Goal: Information Seeking & Learning: Check status

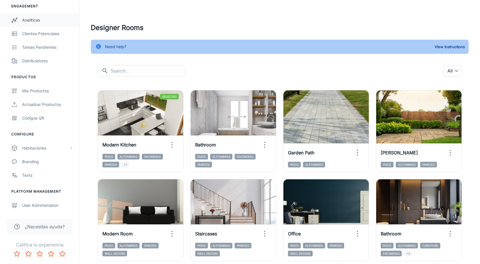
click at [35, 22] on div "Analíticas" at bounding box center [47, 20] width 51 height 6
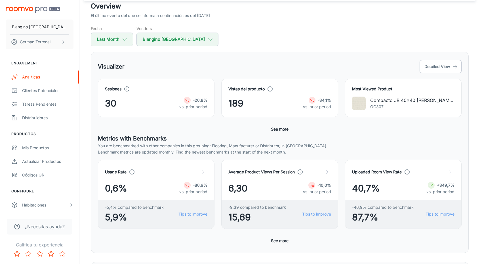
scroll to position [37, 0]
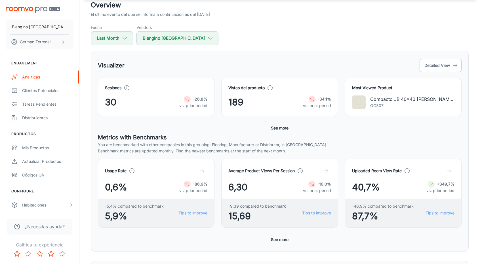
click at [283, 130] on button "See more" at bounding box center [280, 128] width 22 height 10
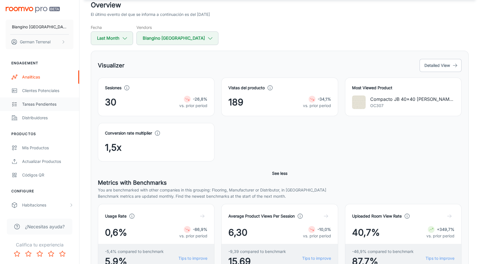
click at [30, 106] on div "Tareas pendientes" at bounding box center [47, 104] width 51 height 6
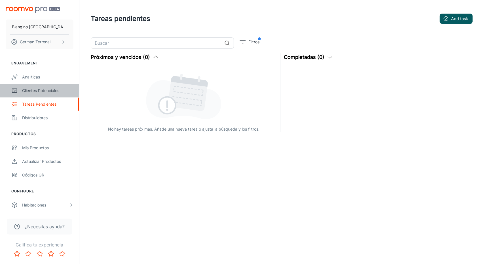
click at [36, 90] on div "Clientes potenciales" at bounding box center [47, 91] width 51 height 6
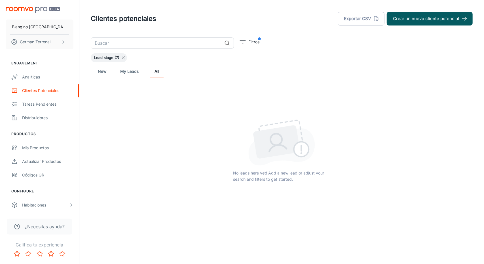
click at [123, 58] on line at bounding box center [123, 58] width 3 height 3
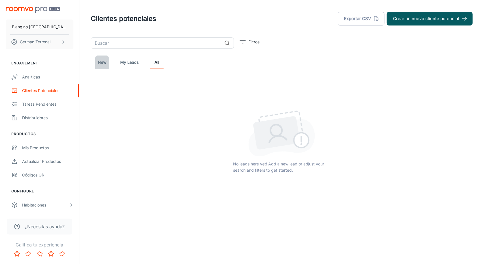
click at [100, 64] on link "New" at bounding box center [102, 63] width 14 height 14
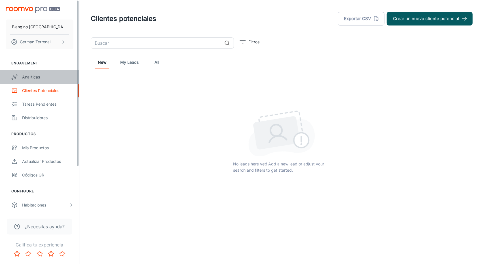
click at [48, 76] on div "Analíticas" at bounding box center [47, 77] width 51 height 6
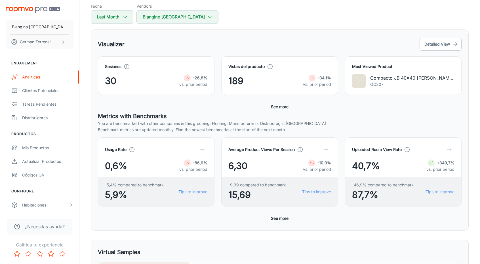
scroll to position [56, 0]
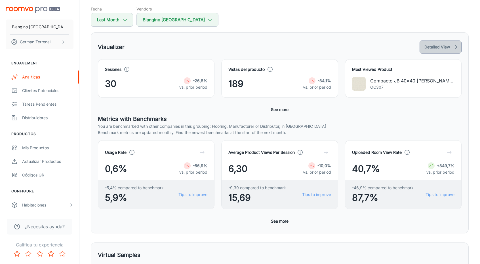
click at [448, 47] on button "Detailed View" at bounding box center [441, 47] width 42 height 13
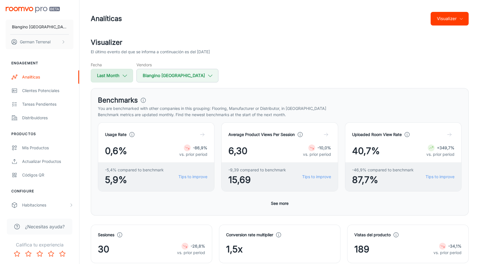
click at [123, 75] on icon "button" at bounding box center [125, 76] width 6 height 6
select select "7"
select select "2025"
select select "7"
select select "2025"
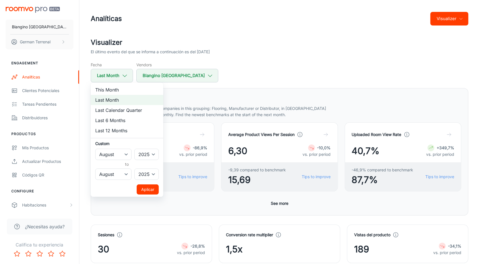
click at [125, 123] on li "Last 6 Months" at bounding box center [127, 120] width 73 height 10
select select "2"
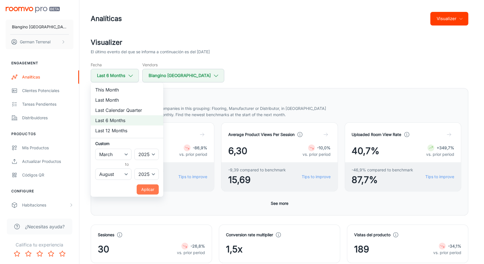
click at [147, 190] on button "Aplicar" at bounding box center [148, 190] width 22 height 10
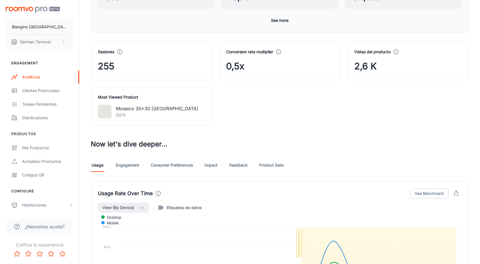
scroll to position [148, 0]
